Goal: Task Accomplishment & Management: Manage account settings

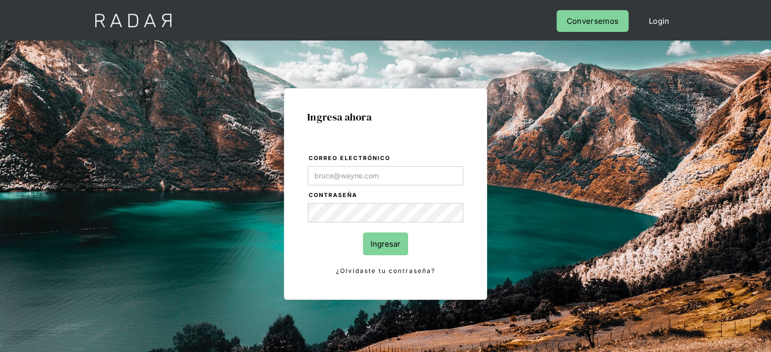
drag, startPoint x: 340, startPoint y: 170, endPoint x: 339, endPoint y: 175, distance: 5.3
click at [340, 170] on input "Correo electrónico" at bounding box center [386, 175] width 156 height 19
type input "[EMAIL_ADDRESS][DOMAIN_NAME]"
click at [379, 242] on input "Ingresar" at bounding box center [385, 244] width 45 height 23
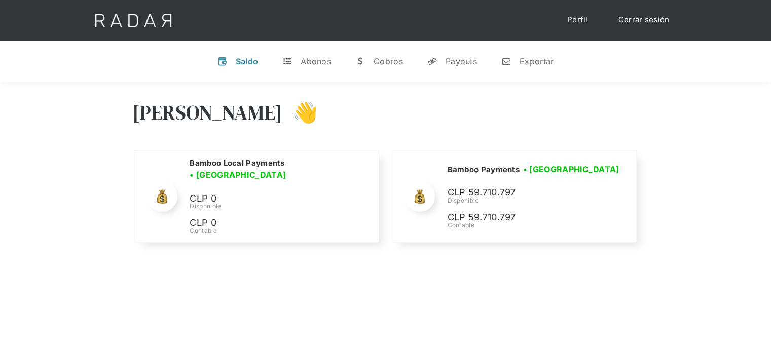
click at [603, 87] on div "Hola Joaquín 👋 Cargando tus cuentas... Nombre de la empresa • Conectada • Desco…" at bounding box center [385, 172] width 771 height 181
